Goal: Check status: Check status

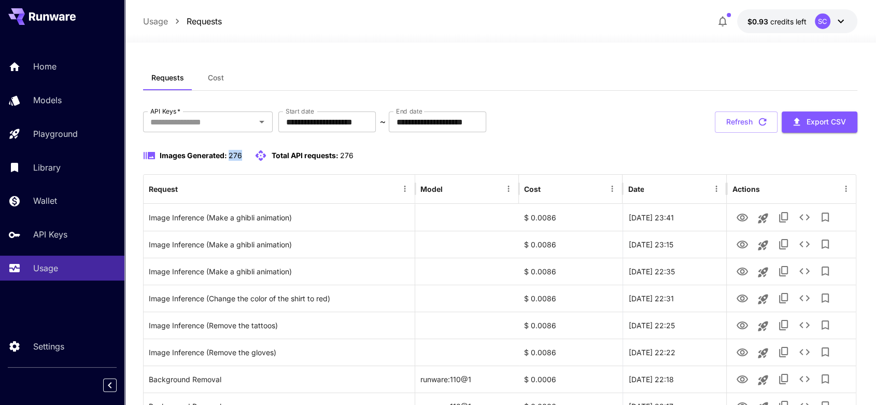
drag, startPoint x: 240, startPoint y: 156, endPoint x: 230, endPoint y: 156, distance: 9.3
click at [230, 156] on span "276" at bounding box center [235, 155] width 13 height 9
click at [230, 161] on div "Images Generated: 276 Total API requests: 276" at bounding box center [500, 161] width 715 height 25
drag, startPoint x: 232, startPoint y: 157, endPoint x: 243, endPoint y: 157, distance: 10.9
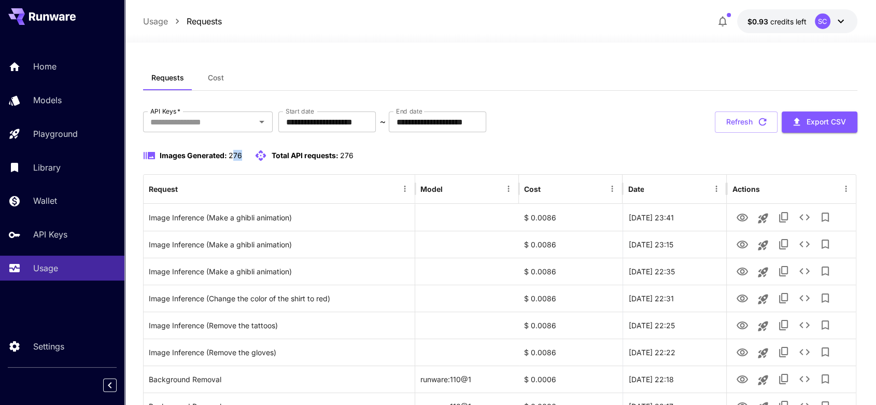
click at [243, 157] on div "Images Generated: 276 Total API requests: 276" at bounding box center [248, 155] width 210 height 12
click at [243, 159] on div "Images Generated: 276 Total API requests: 276" at bounding box center [248, 155] width 210 height 12
